Goal: Transaction & Acquisition: Purchase product/service

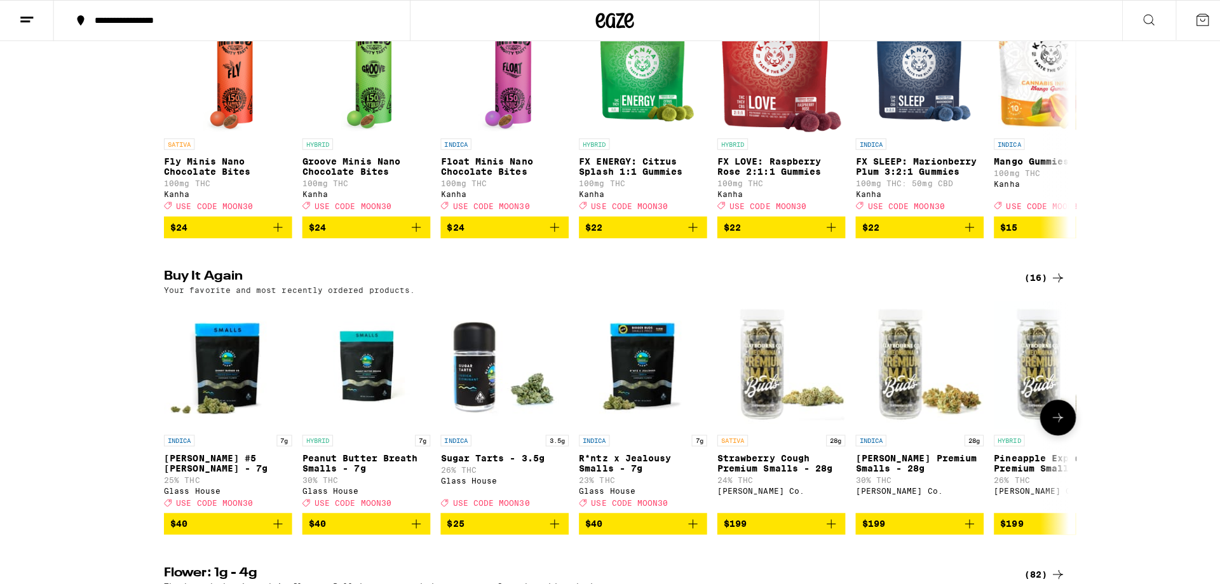
scroll to position [890, 0]
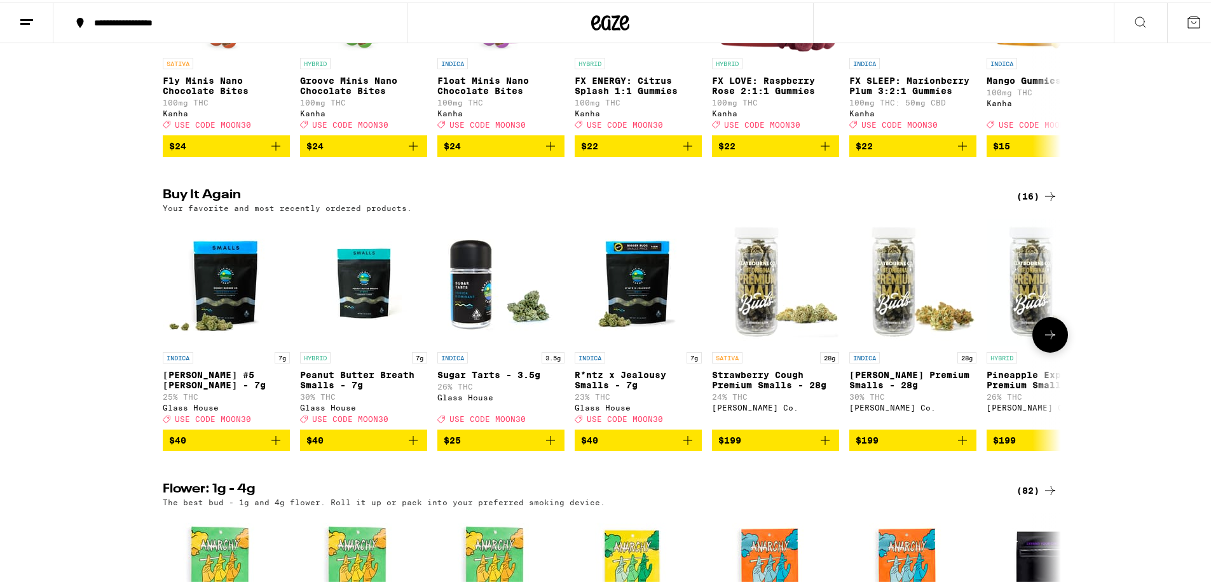
click at [437, 399] on div "Glass House" at bounding box center [500, 395] width 127 height 8
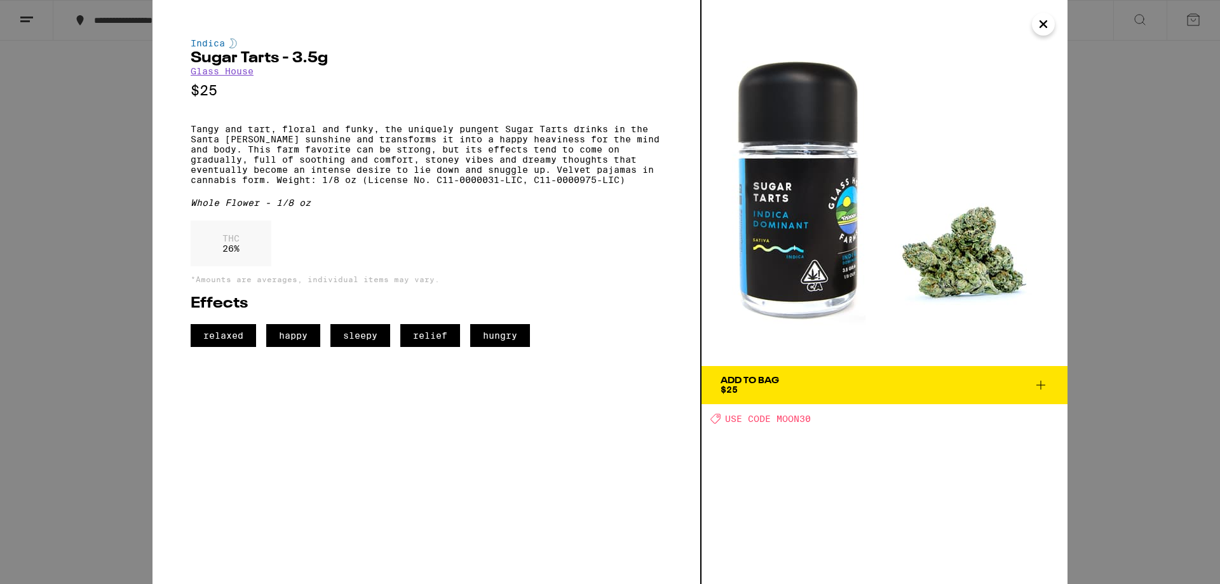
click at [214, 73] on link "Glass House" at bounding box center [222, 71] width 63 height 10
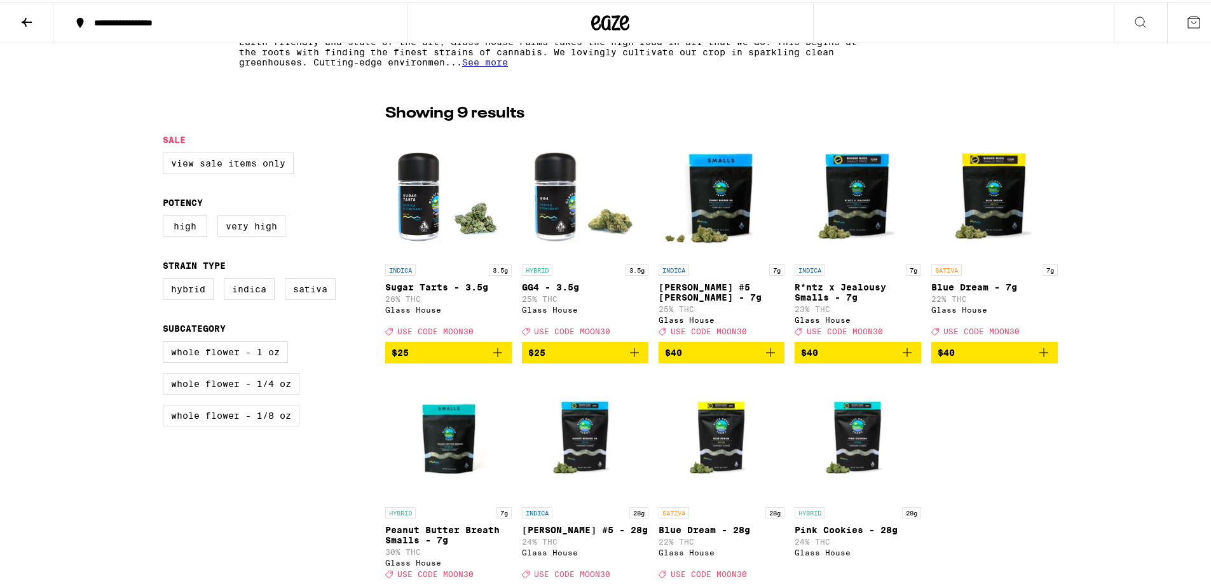
scroll to position [381, 0]
